Goal: Task Accomplishment & Management: Complete application form

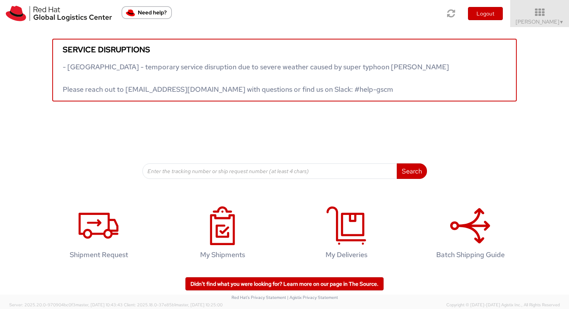
scroll to position [1, 0]
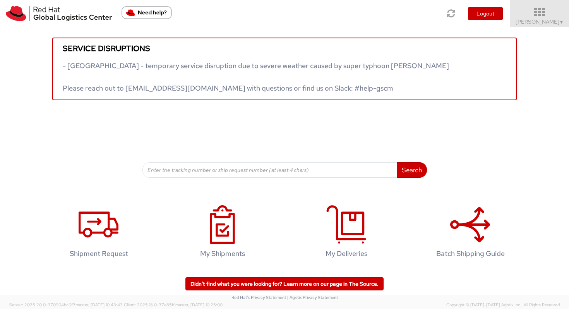
click at [483, 14] on icon at bounding box center [540, 12] width 68 height 11
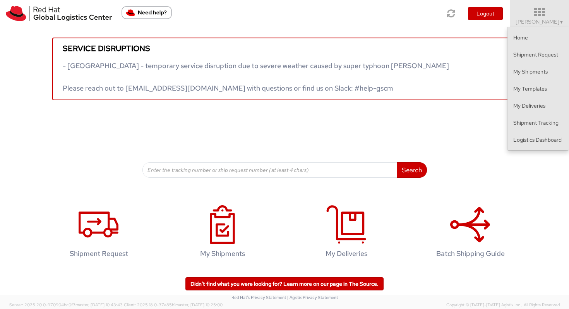
click at [352, 37] on div "Service disruptions - South East Asia - temporary service disruption due to sev…" at bounding box center [284, 63] width 569 height 74
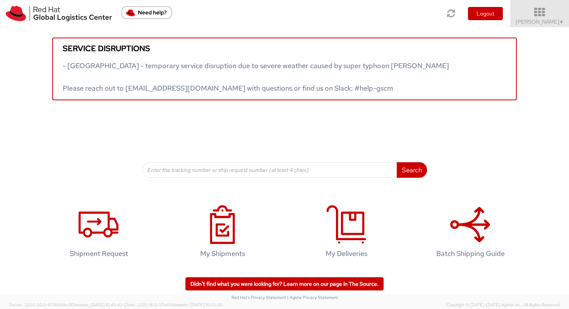
click at [483, 26] on link "Vitoria Alencar ▼" at bounding box center [539, 13] width 59 height 27
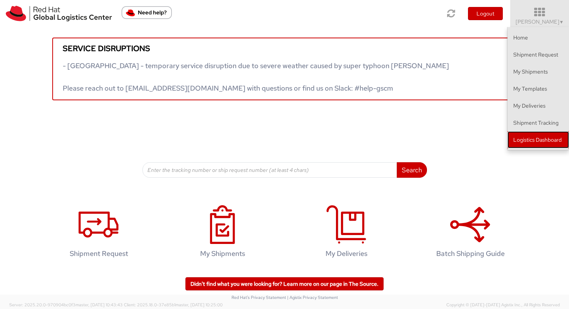
click at [483, 143] on link "Logistics Dashboard" at bounding box center [539, 139] width 62 height 17
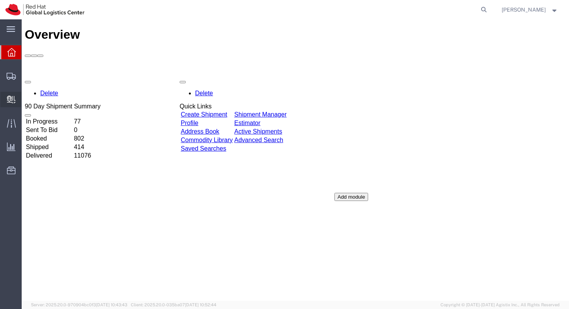
click at [13, 96] on svg-icon at bounding box center [11, 100] width 9 height 8
click at [0, 0] on span "Create Delivery" at bounding box center [0, 0] width 0 height 0
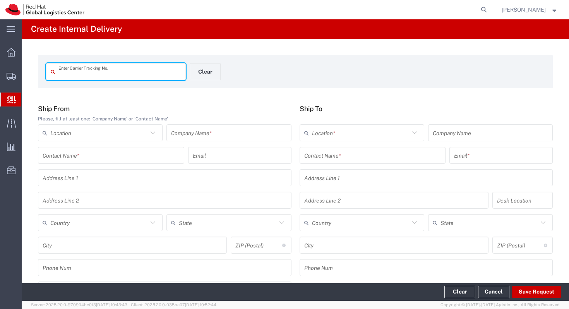
click at [103, 76] on input "text" at bounding box center [119, 72] width 123 height 14
click at [135, 74] on input "884583377622" at bounding box center [119, 72] width 123 height 14
type input "884583377622"
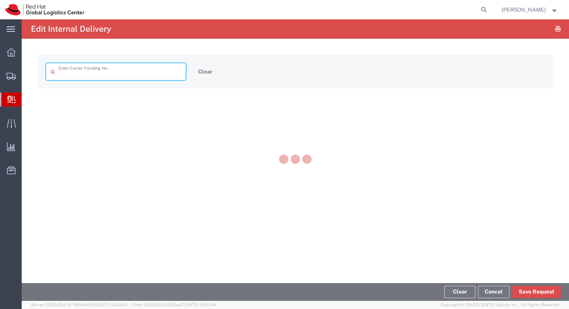
type input "884583377622"
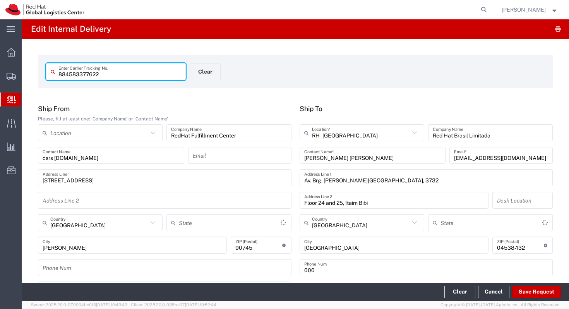
type input "Your Packaging"
type input "California"
type input "São Paulo"
type input "International Economy"
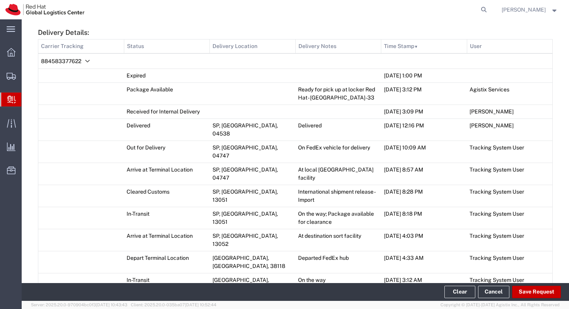
scroll to position [374, 0]
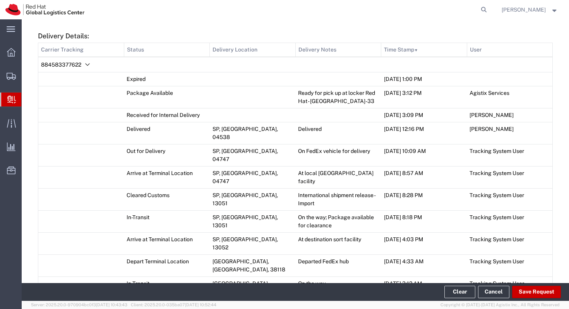
click at [154, 81] on td "Expired" at bounding box center [167, 79] width 86 height 14
click at [525, 284] on footer "Clear Cancel Save Request" at bounding box center [296, 292] width 548 height 18
click at [525, 288] on button "Save Request" at bounding box center [536, 292] width 49 height 12
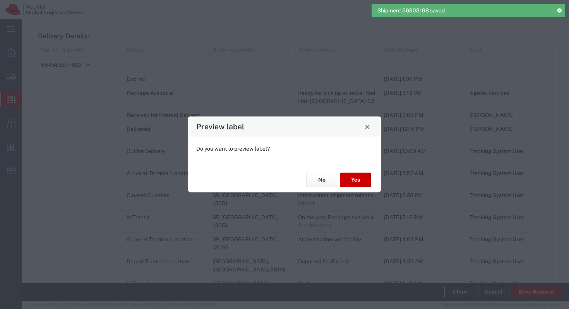
type input "Your Packaging"
type input "International Economy"
click at [364, 181] on button "Yes" at bounding box center [355, 180] width 31 height 14
